Goal: Check status

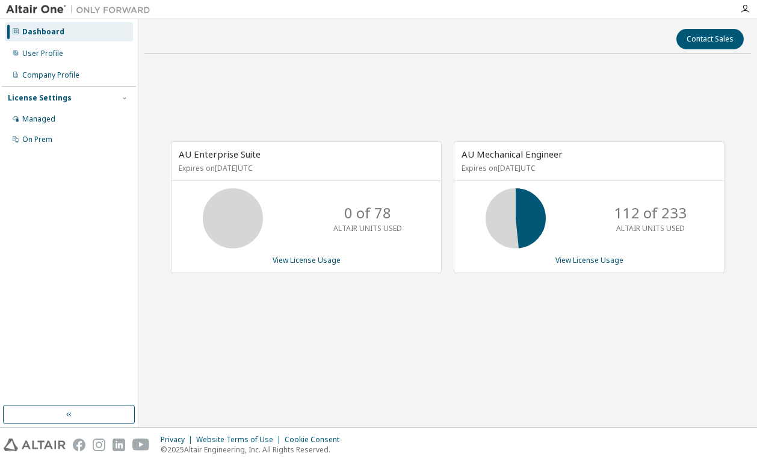
click at [435, 308] on div "AU Enterprise Suite Expires on [DATE] UTC 0 of 78 ALTAIR UNITS USED View Licens…" at bounding box center [447, 213] width 607 height 300
click at [490, 108] on div "AU Enterprise Suite Expires on [DATE] UTC 0 of 78 ALTAIR UNITS USED View Licens…" at bounding box center [447, 213] width 607 height 300
click at [527, 89] on div "AU Enterprise Suite Expires on [DATE] UTC 0 of 78 ALTAIR UNITS USED View Licens…" at bounding box center [447, 213] width 607 height 300
click at [468, 309] on div "AU Enterprise Suite Expires on [DATE] UTC 0 of 78 ALTAIR UNITS USED View Licens…" at bounding box center [447, 213] width 607 height 300
